Goal: Task Accomplishment & Management: Manage account settings

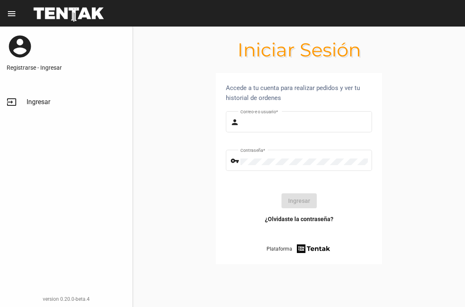
type input "[EMAIL_ADDRESS][DOMAIN_NAME]"
click at [27, 102] on span "Ingresar" at bounding box center [39, 102] width 24 height 8
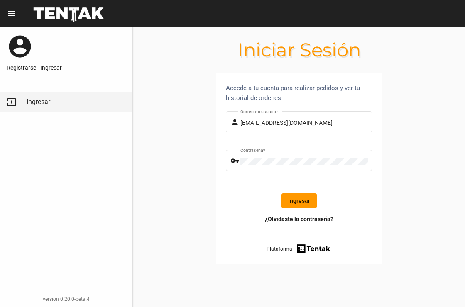
click at [308, 201] on button "Ingresar" at bounding box center [298, 200] width 35 height 15
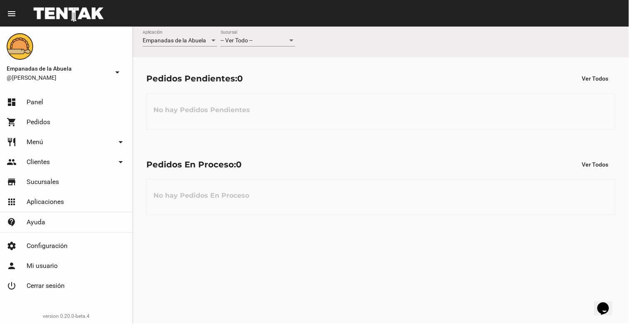
click at [258, 37] on div "-- Ver Todo --" at bounding box center [254, 40] width 67 height 7
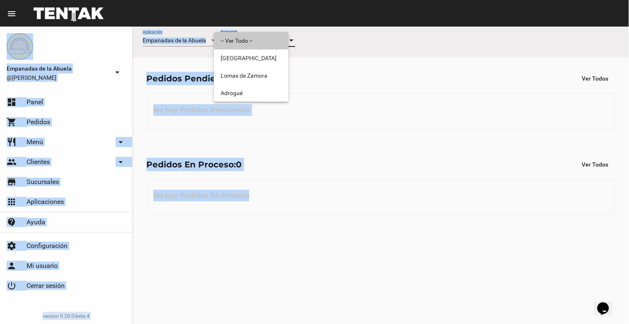
click at [258, 37] on span "-- Ver Todo --" at bounding box center [251, 40] width 61 height 17
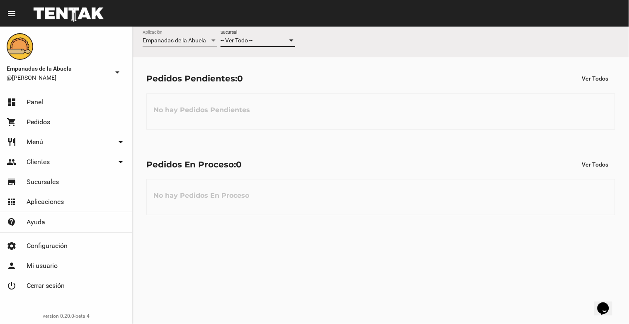
click at [276, 39] on div "-- Ver Todo --" at bounding box center [254, 40] width 67 height 7
drag, startPoint x: 262, startPoint y: 79, endPoint x: 325, endPoint y: 52, distance: 68.4
click at [325, 52] on div at bounding box center [314, 162] width 629 height 324
click at [280, 42] on div "-- Ver Todo --" at bounding box center [254, 40] width 67 height 7
click at [263, 69] on span "Lomas de Zamora" at bounding box center [258, 75] width 75 height 17
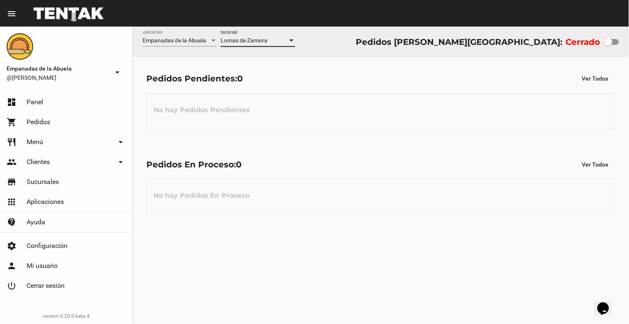
click at [464, 39] on div at bounding box center [611, 42] width 15 height 6
click at [464, 45] on input "checkbox" at bounding box center [608, 45] width 0 height 0
checkbox input "true"
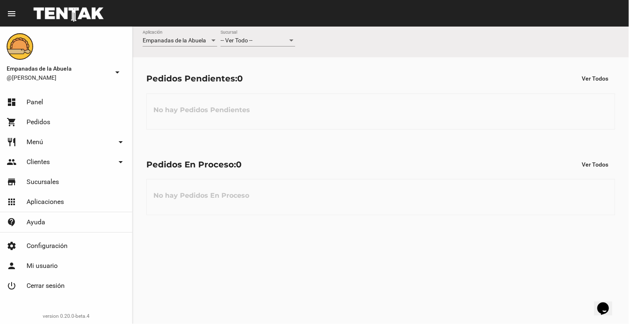
click at [262, 39] on div "-- Ver Todo --" at bounding box center [254, 40] width 67 height 7
click at [256, 71] on span "Lomas de Zamora" at bounding box center [258, 75] width 75 height 17
